Goal: Task Accomplishment & Management: Use online tool/utility

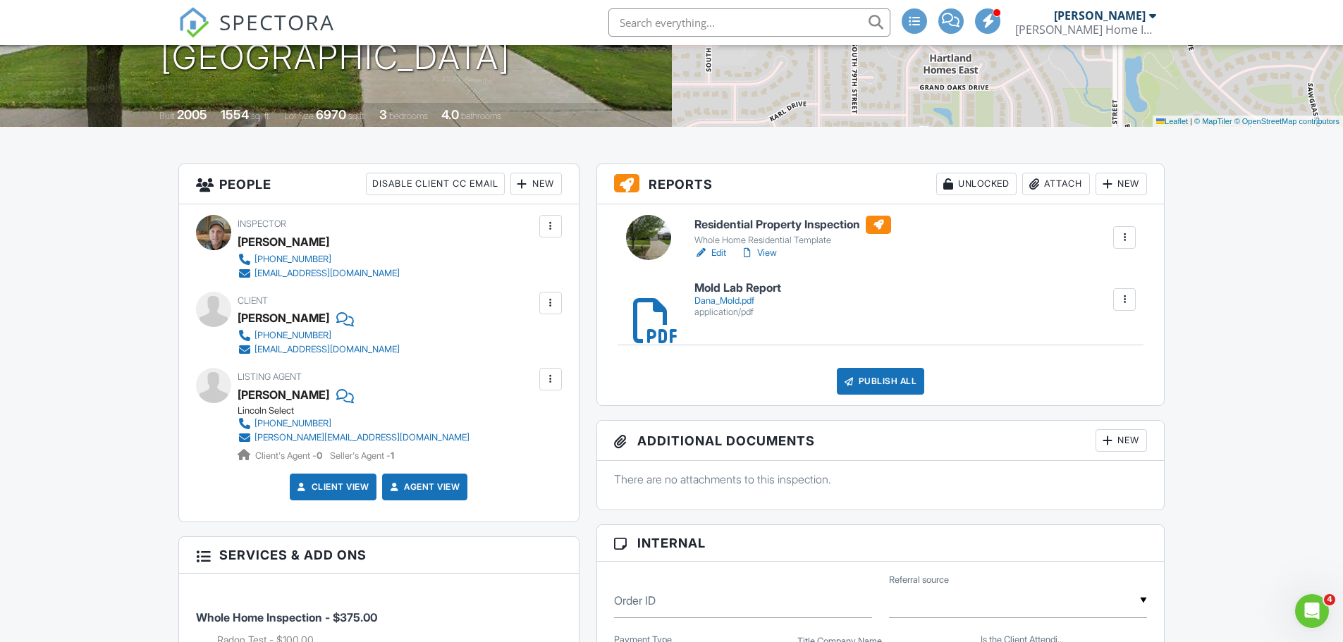
click at [1125, 296] on div at bounding box center [1124, 300] width 14 height 14
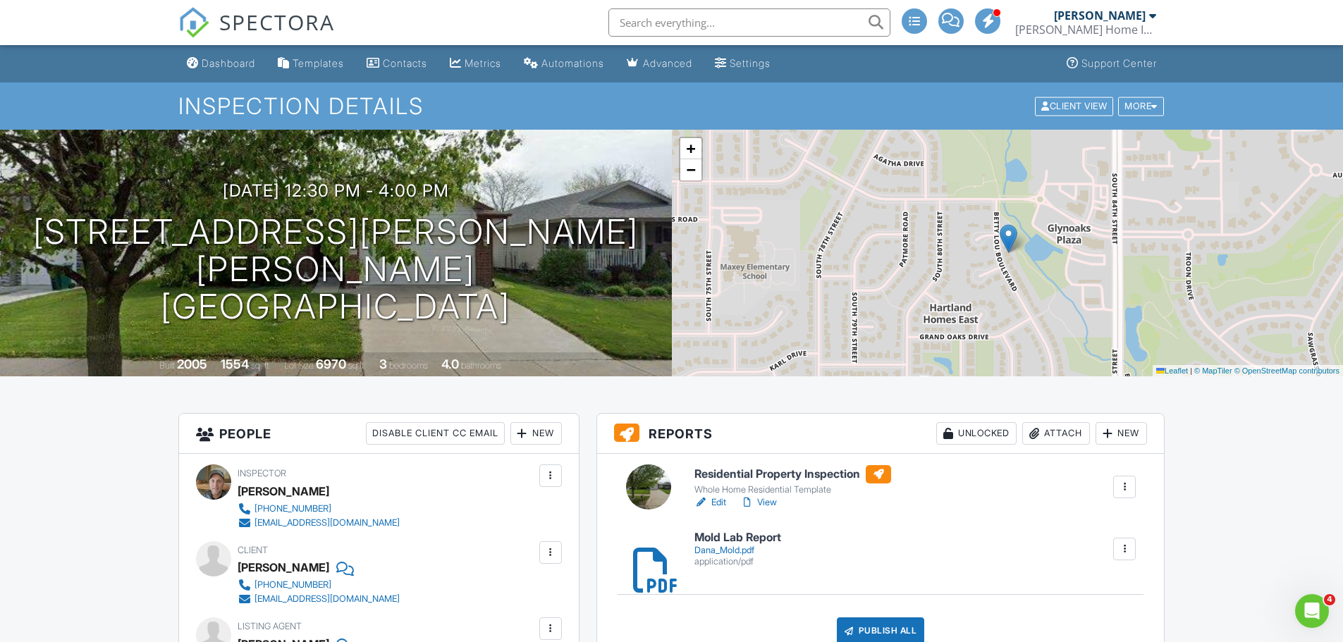
click at [580, 61] on div "Automations" at bounding box center [572, 63] width 63 height 12
click at [582, 63] on div "Automations" at bounding box center [572, 63] width 63 height 12
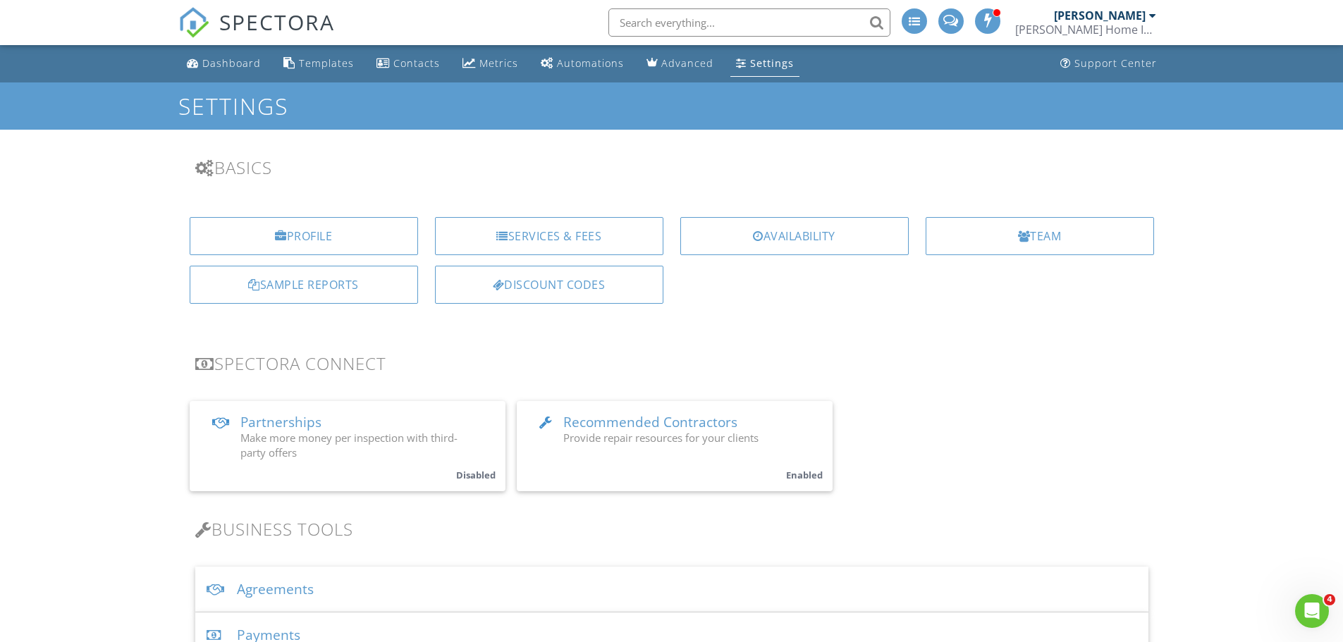
click at [720, 426] on span "Recommended Contractors" at bounding box center [650, 422] width 174 height 18
